Goal: Navigation & Orientation: Find specific page/section

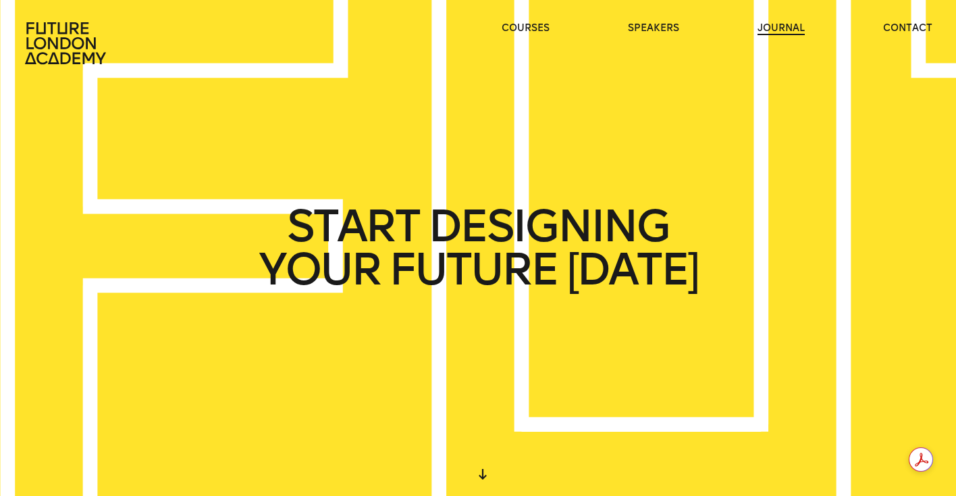
click at [776, 30] on link "journal" at bounding box center [781, 29] width 47 height 14
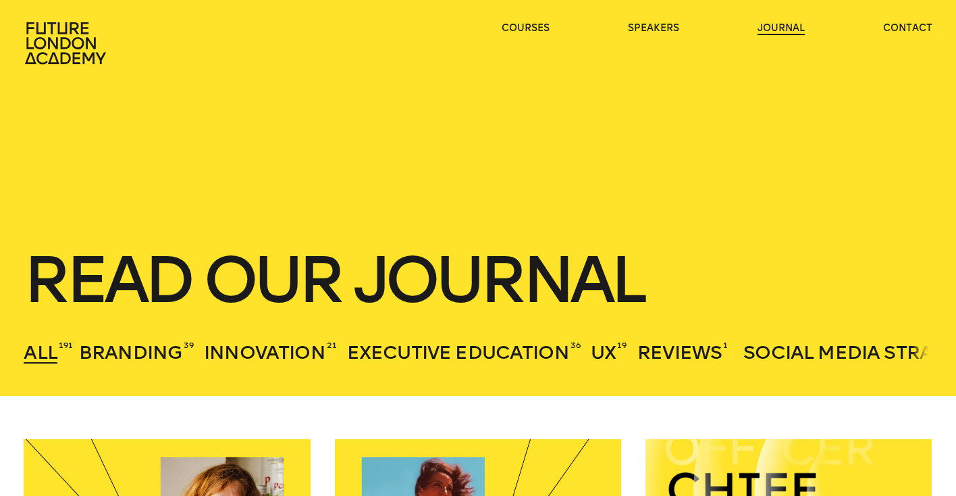
click at [793, 32] on link "journal" at bounding box center [781, 29] width 47 height 14
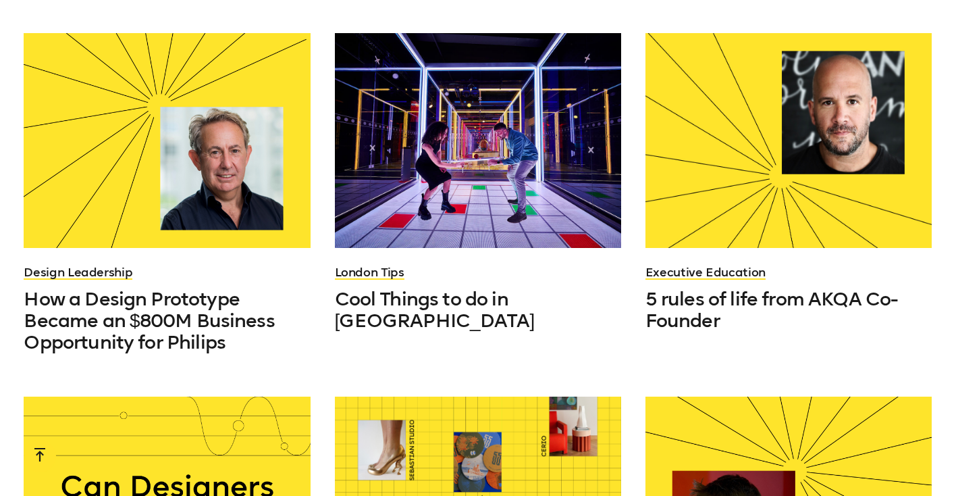
scroll to position [806, 0]
